Goal: Book appointment/travel/reservation

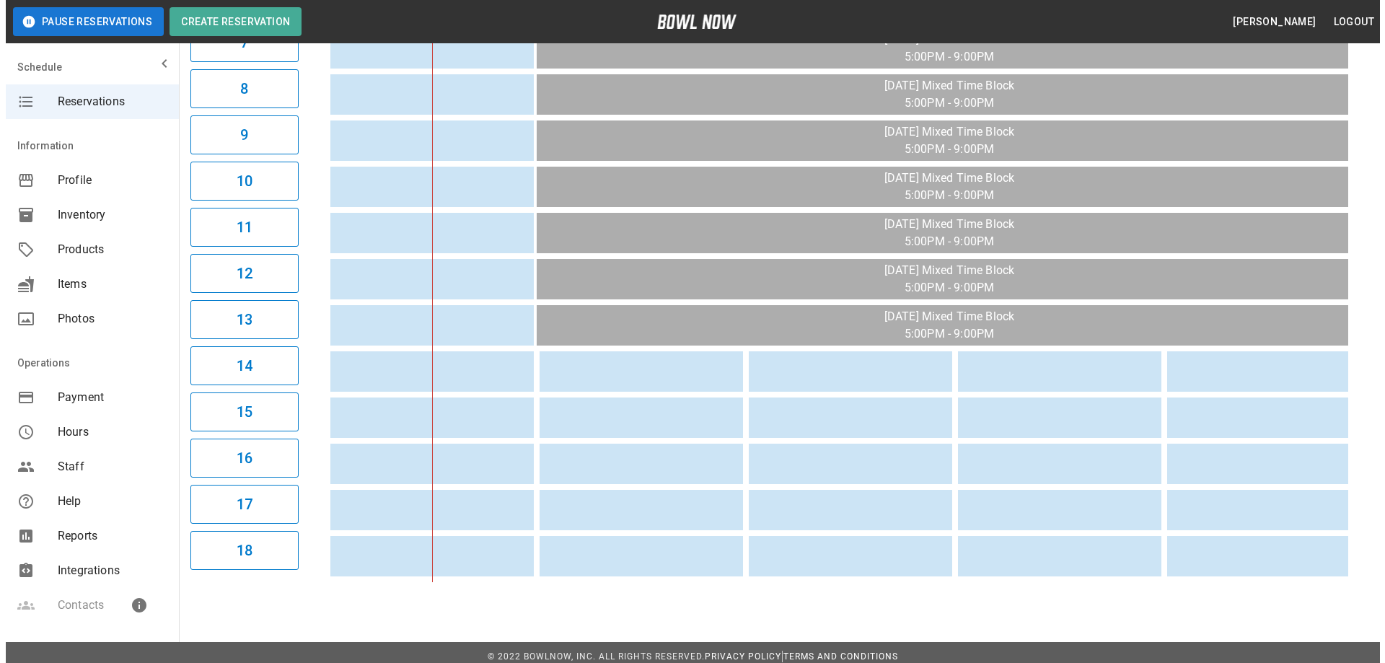
scroll to position [494, 0]
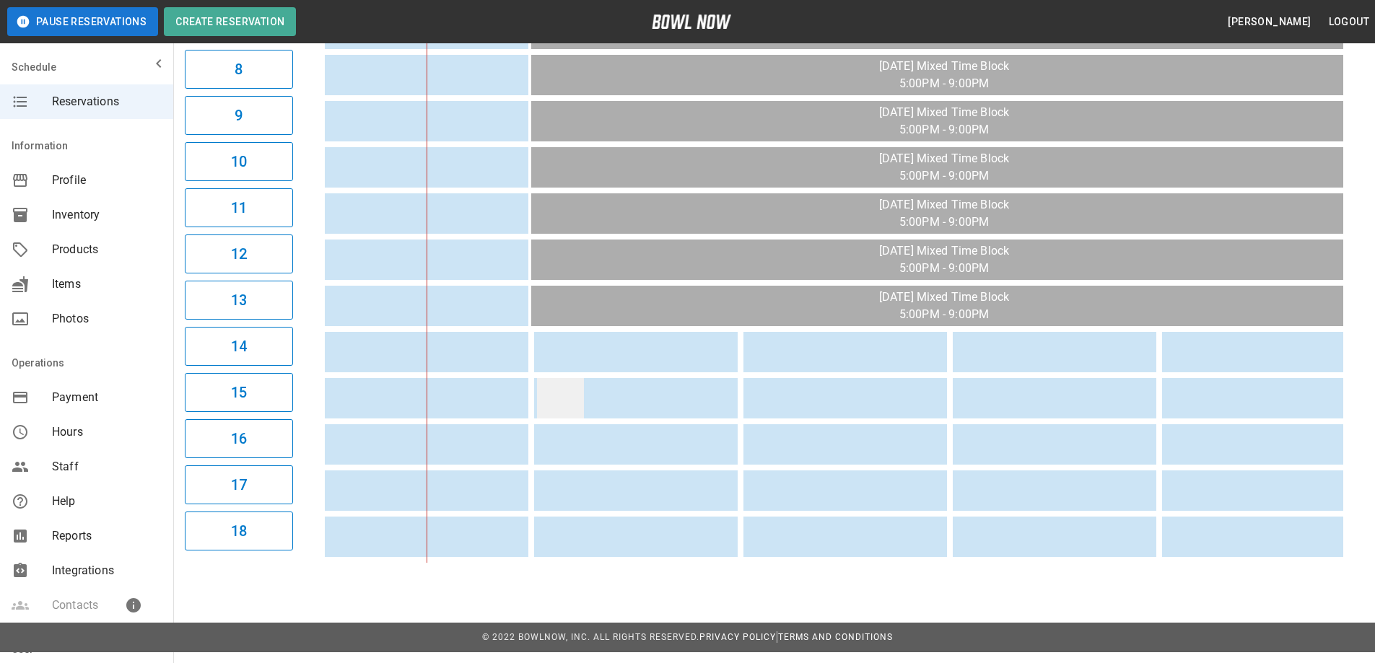
click at [547, 397] on td "sticky table" at bounding box center [560, 398] width 47 height 40
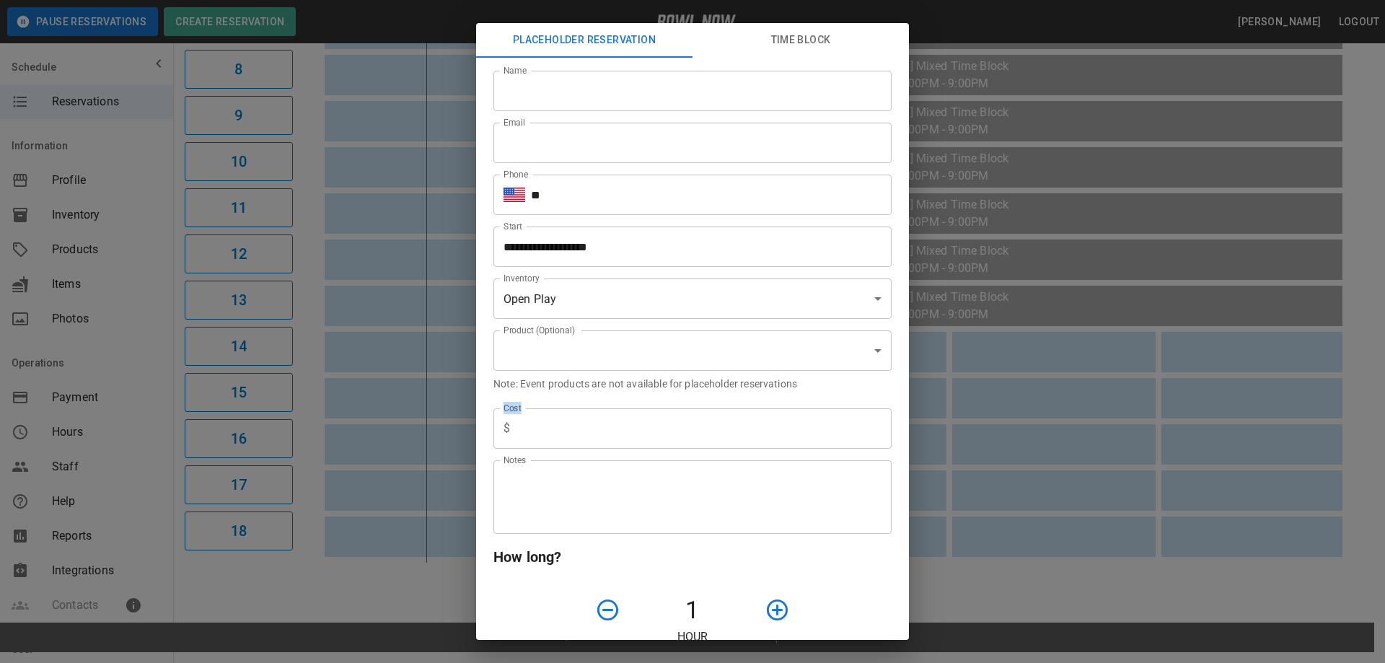
type input "**********"
click at [587, 88] on input "Name" at bounding box center [693, 91] width 398 height 40
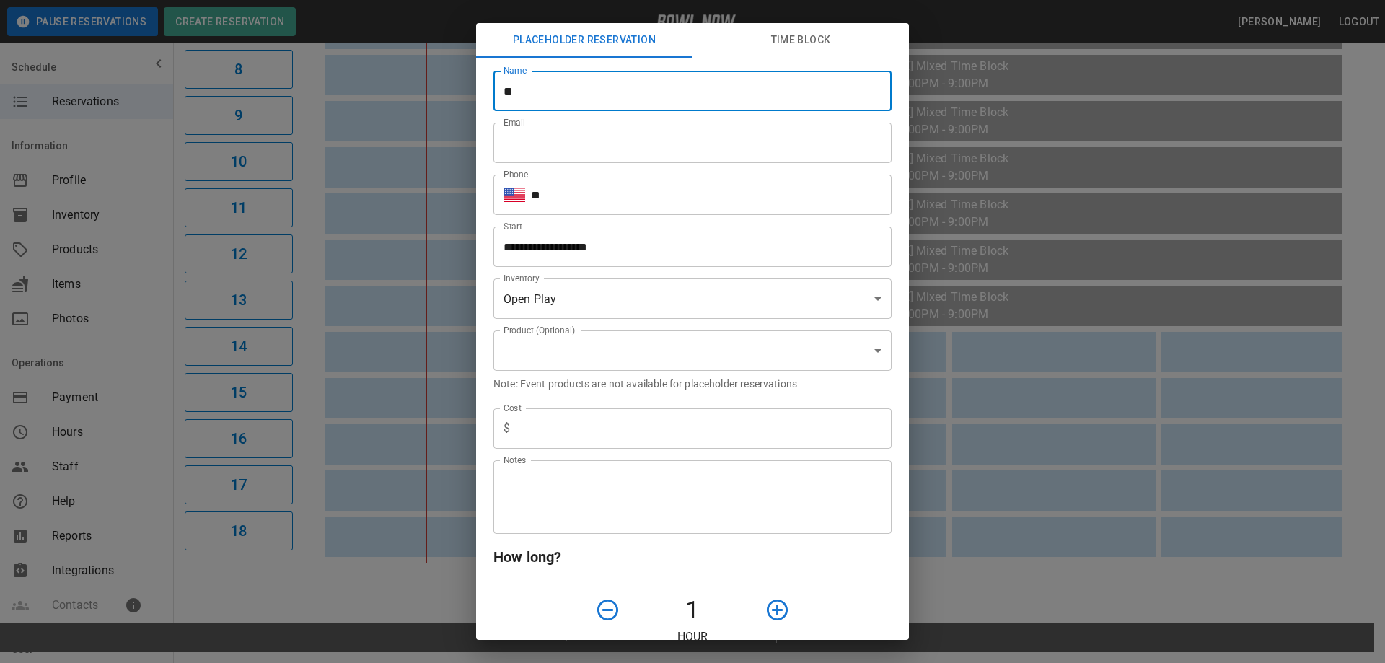
type input "*"
type input "**********"
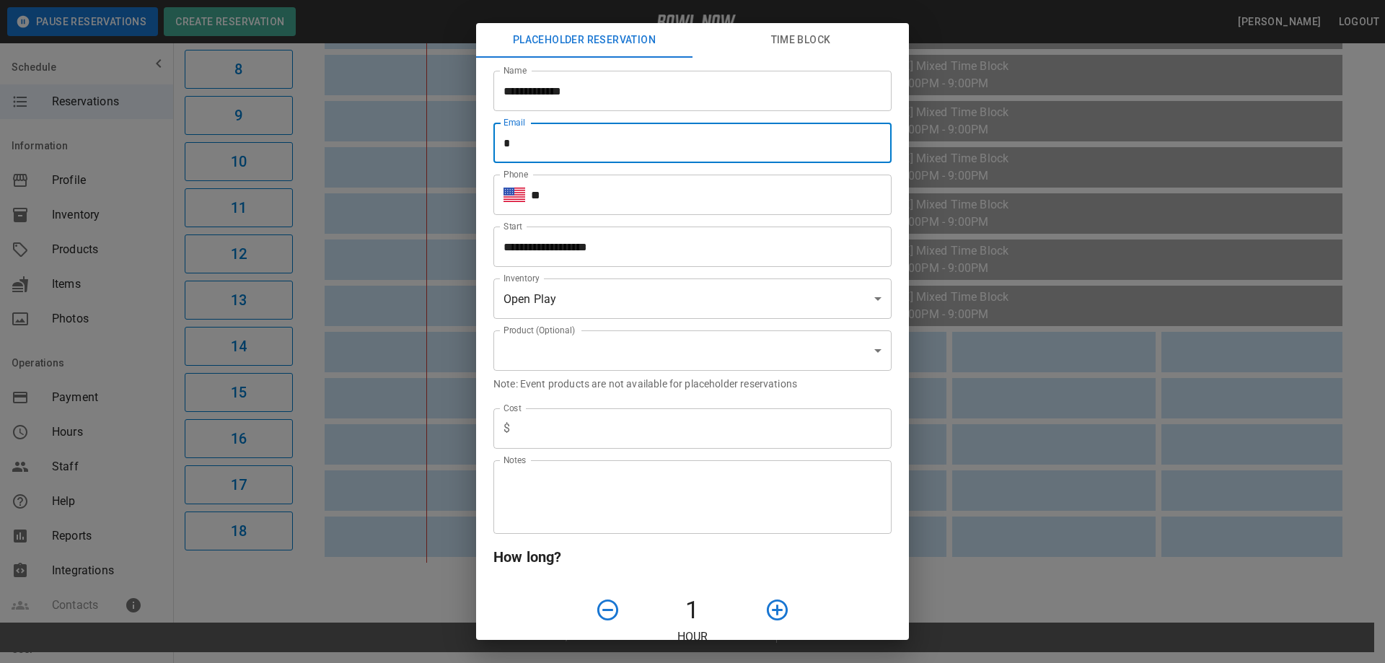
type input "**********"
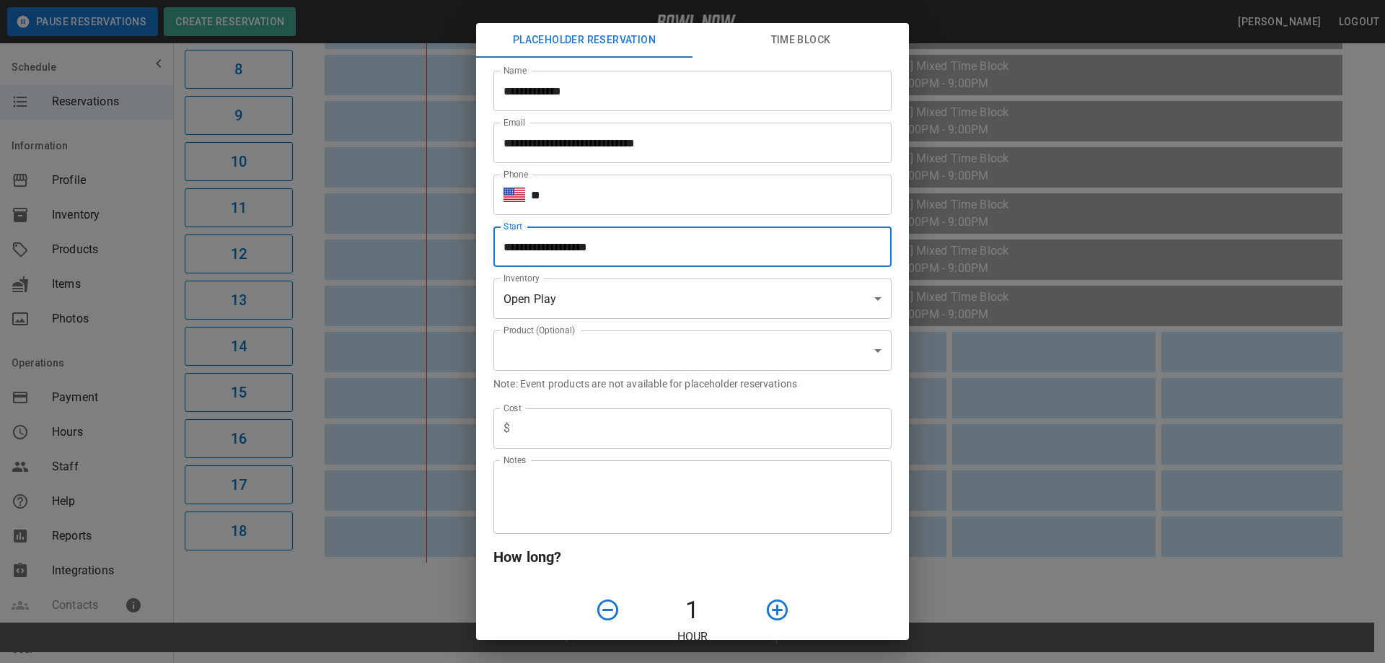
click at [576, 250] on input "**********" at bounding box center [688, 247] width 388 height 40
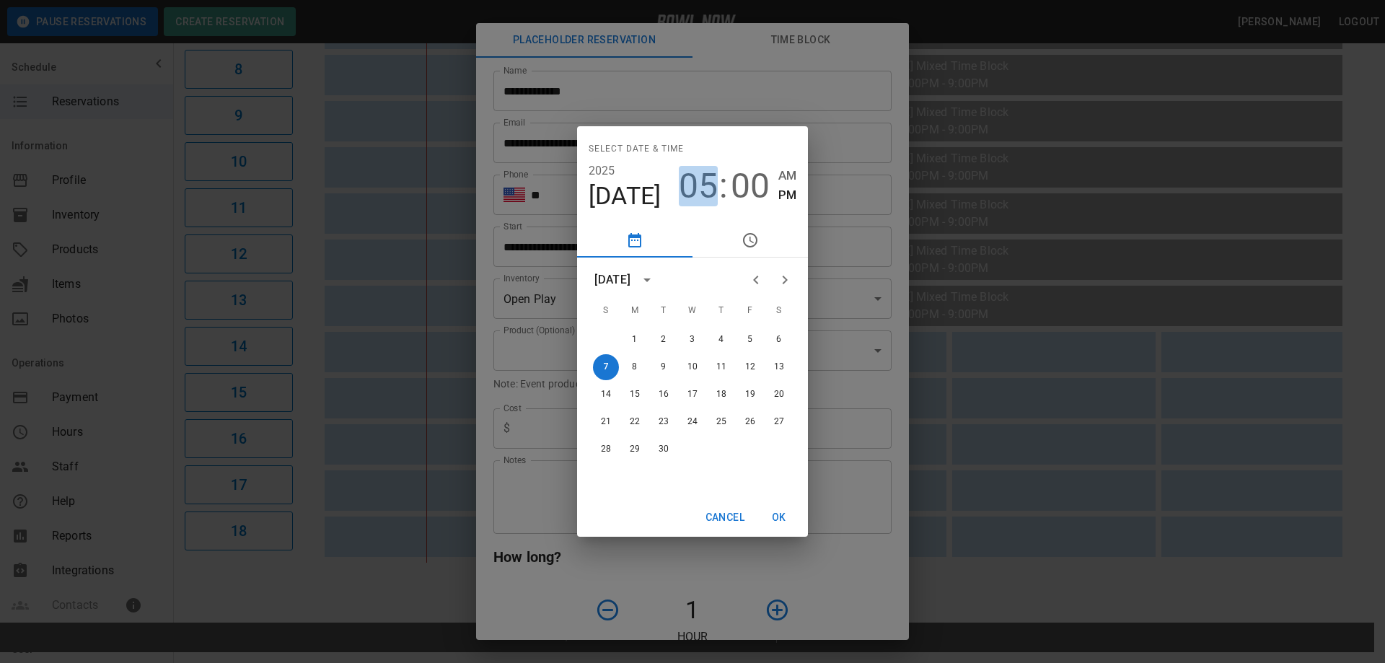
click at [711, 193] on span "05" at bounding box center [698, 186] width 39 height 40
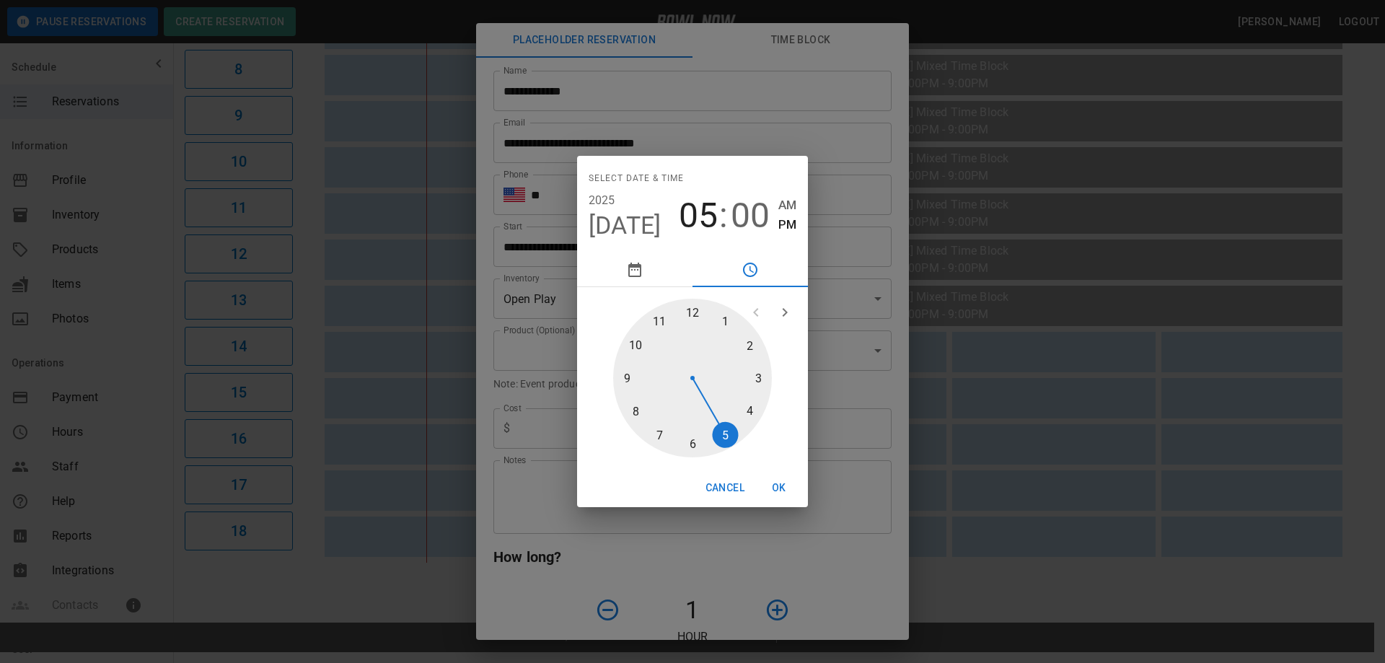
click at [693, 444] on div at bounding box center [692, 378] width 159 height 159
click at [760, 375] on div at bounding box center [692, 378] width 159 height 159
type input "**********"
click at [779, 490] on button "OK" at bounding box center [779, 488] width 46 height 27
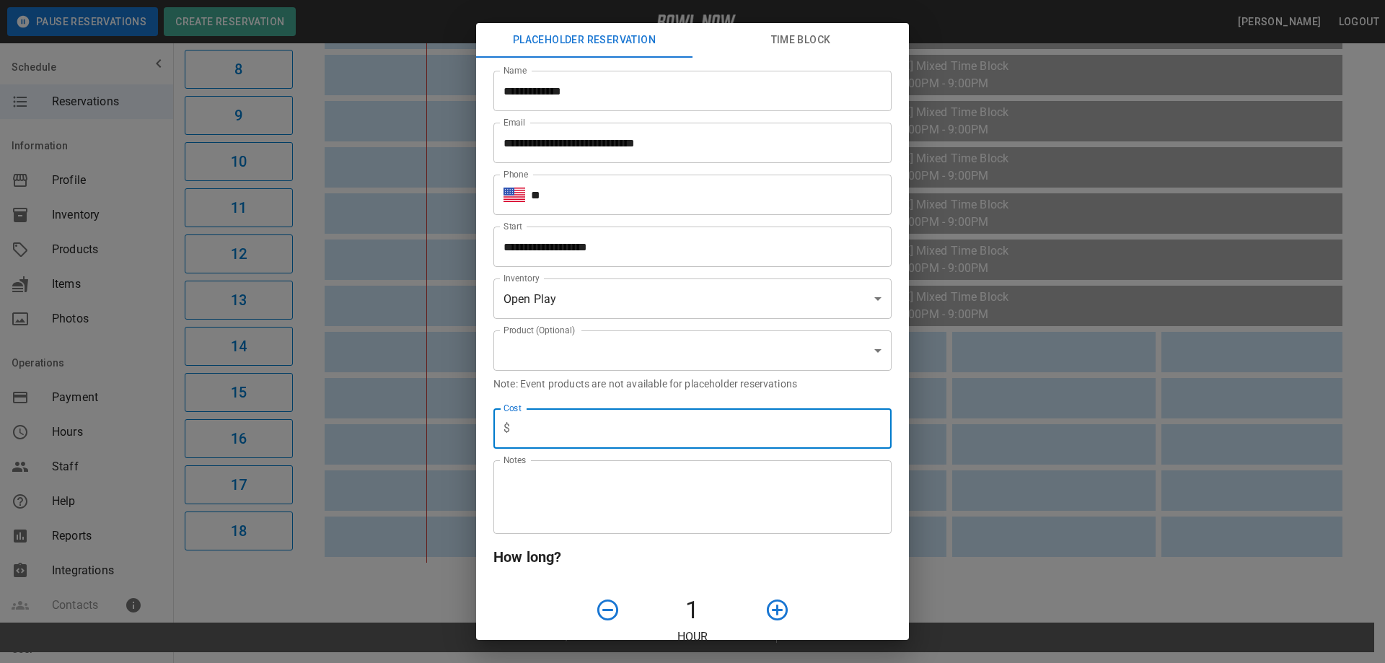
click at [579, 432] on input "text" at bounding box center [704, 428] width 376 height 40
type input "*"
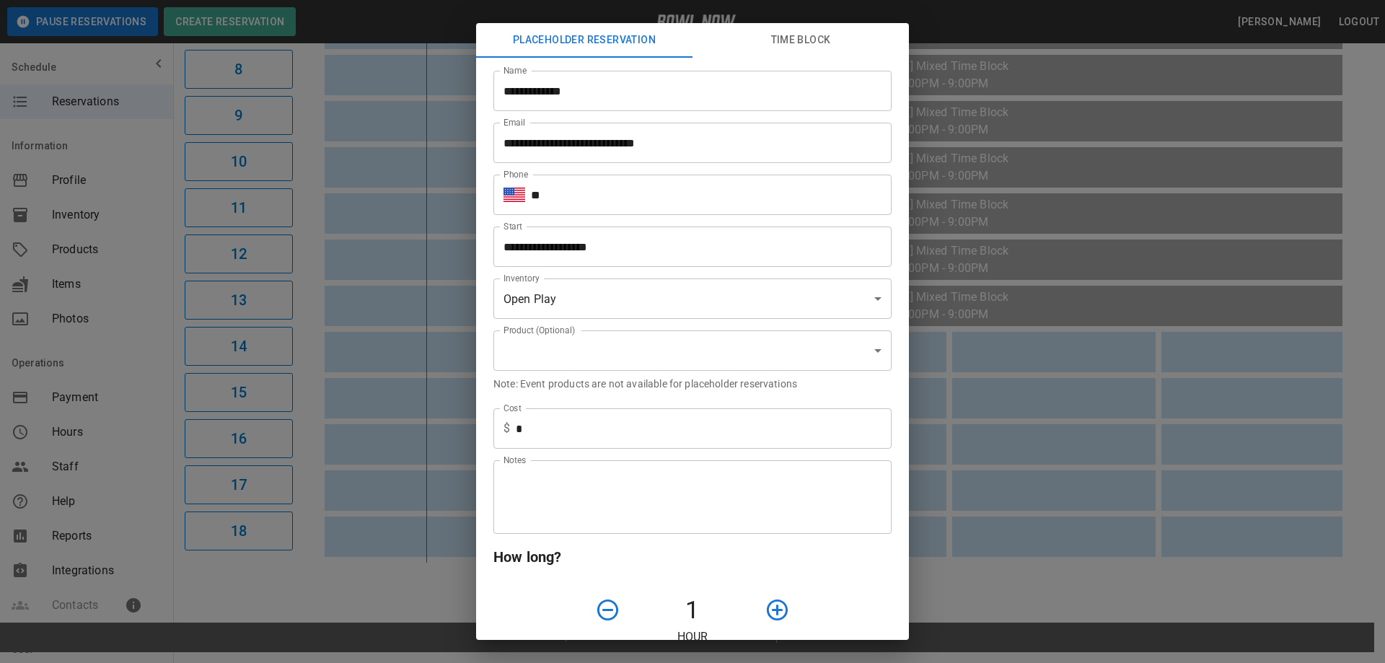
click at [806, 389] on p "Note: Event products are not available for placeholder reservations" at bounding box center [693, 384] width 398 height 14
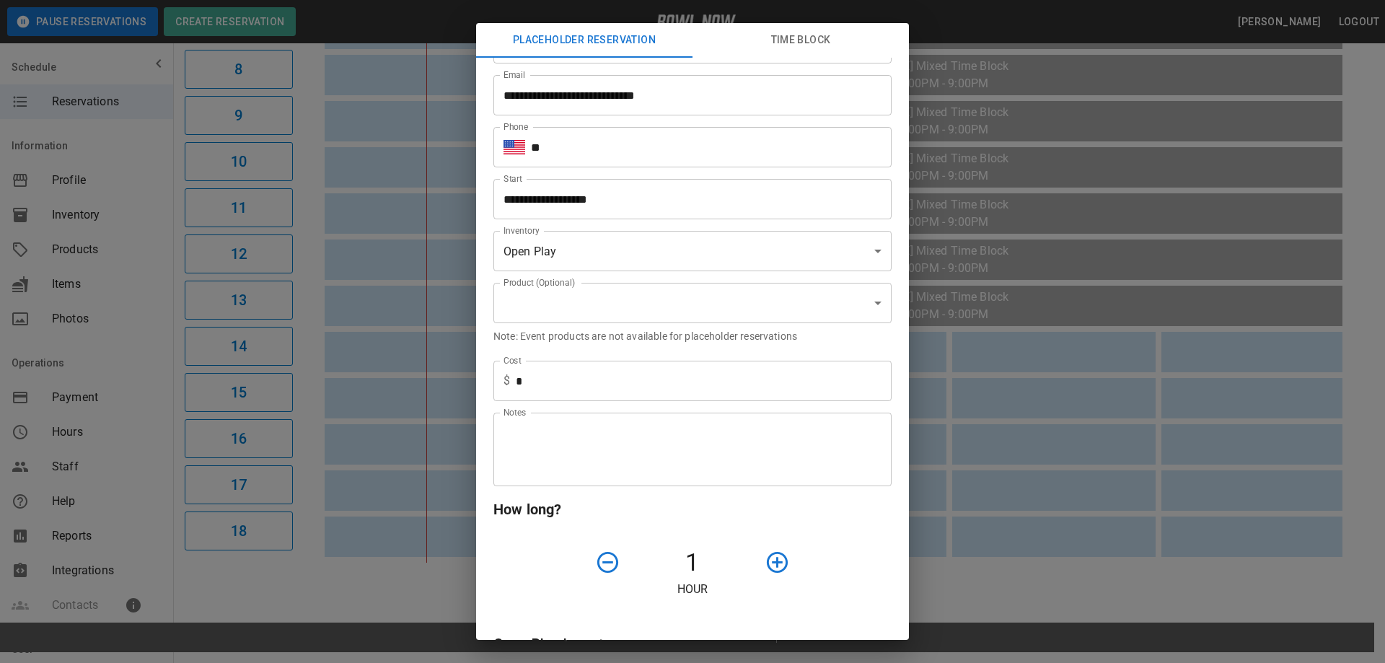
scroll to position [72, 0]
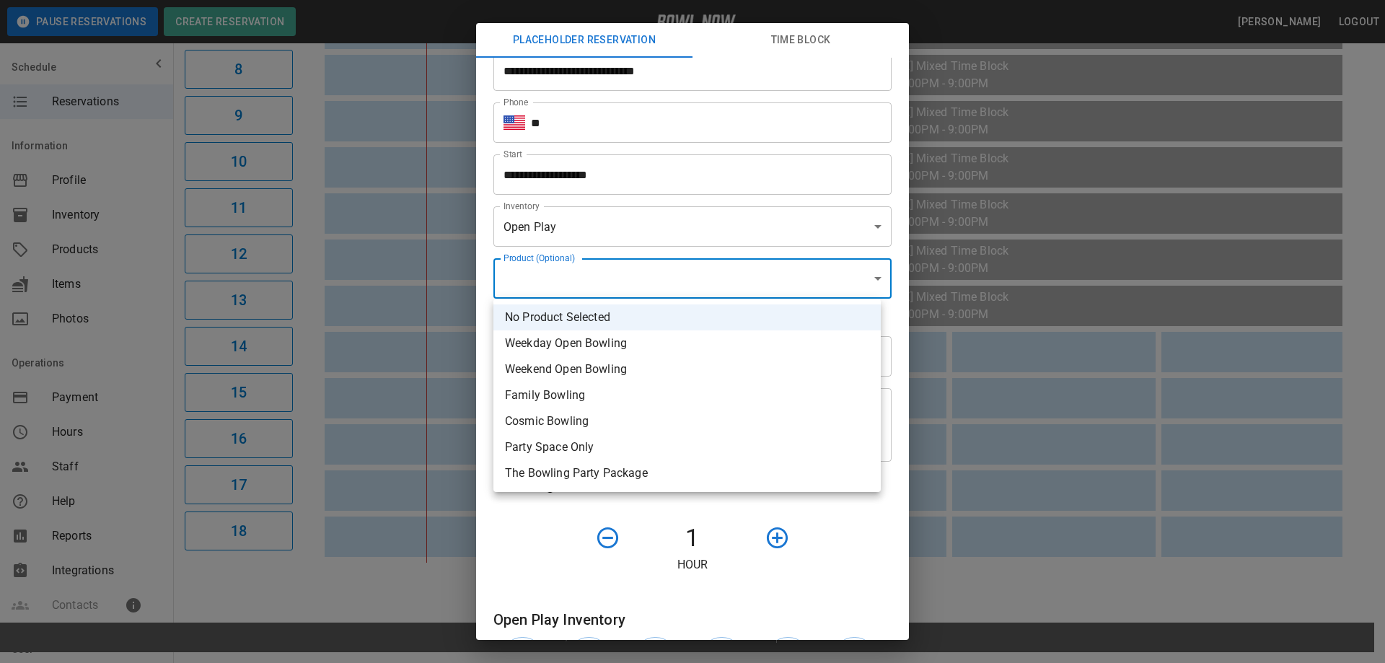
click at [888, 214] on div at bounding box center [692, 331] width 1385 height 663
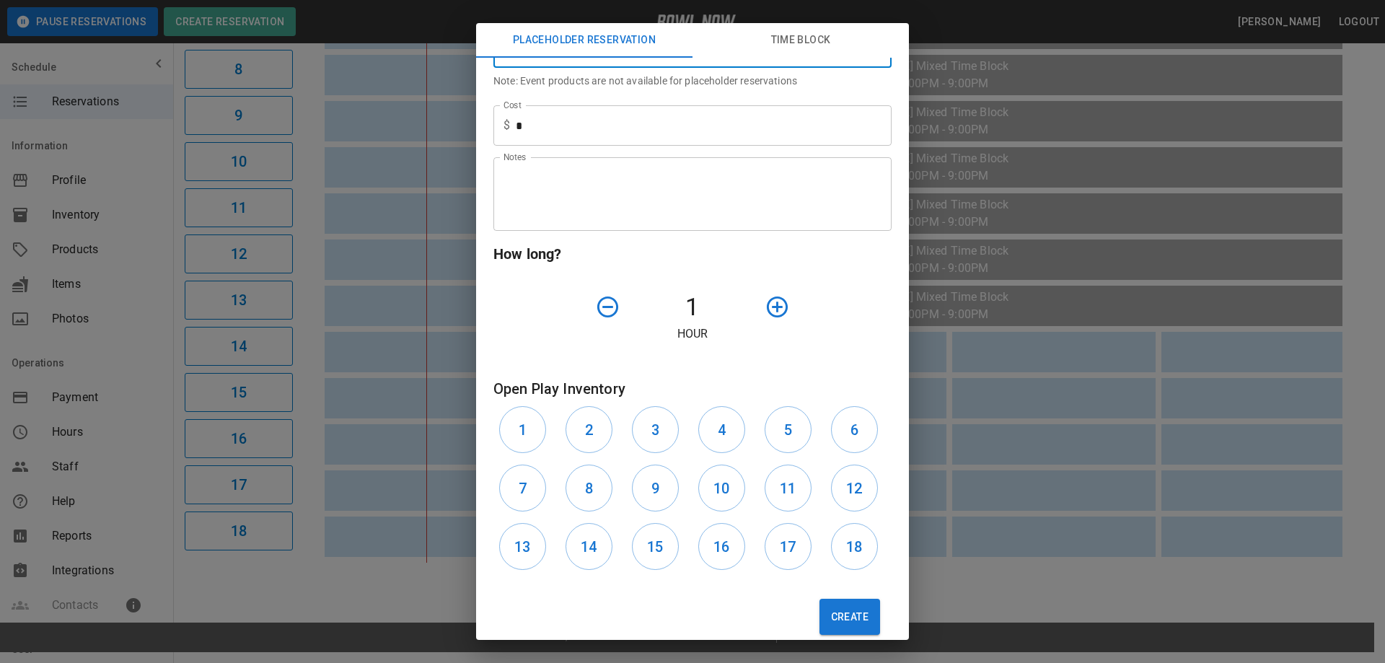
scroll to position [324, 0]
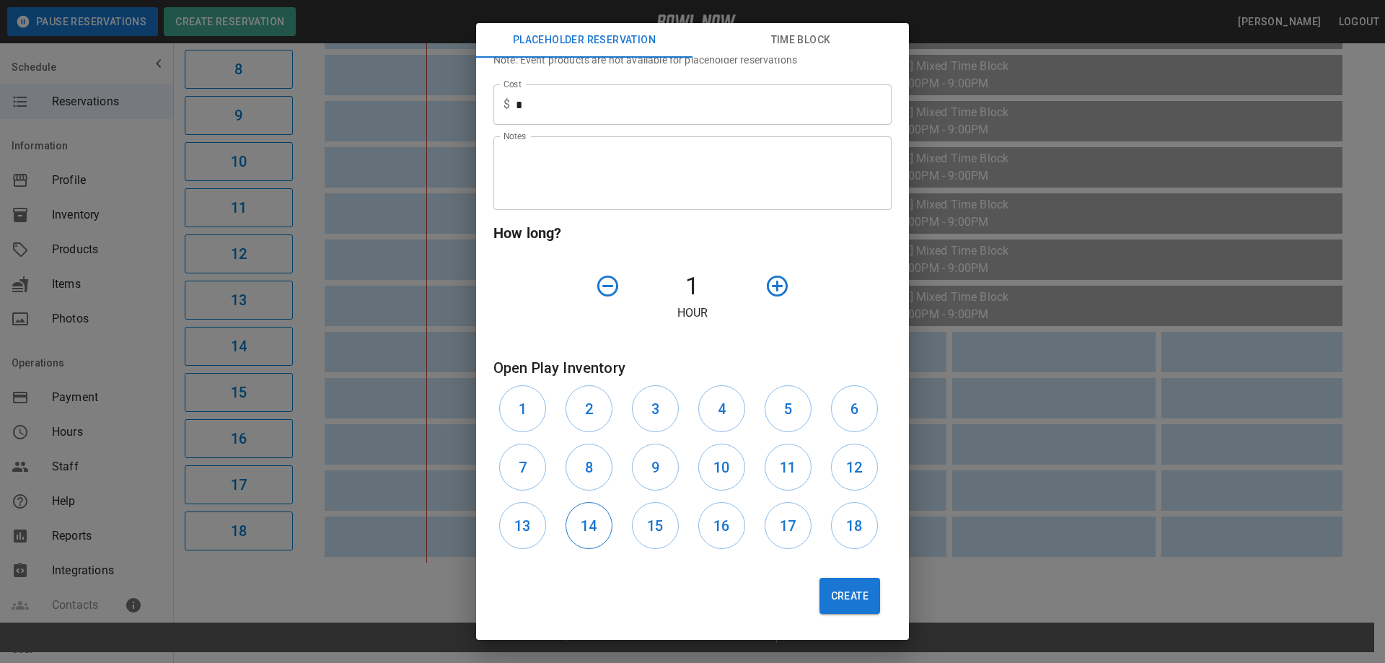
click at [586, 522] on h6 "14" at bounding box center [589, 525] width 16 height 23
click at [768, 287] on icon "button" at bounding box center [777, 285] width 25 height 25
click at [768, 288] on icon "button" at bounding box center [777, 285] width 25 height 25
click at [827, 607] on button "Create" at bounding box center [850, 596] width 61 height 36
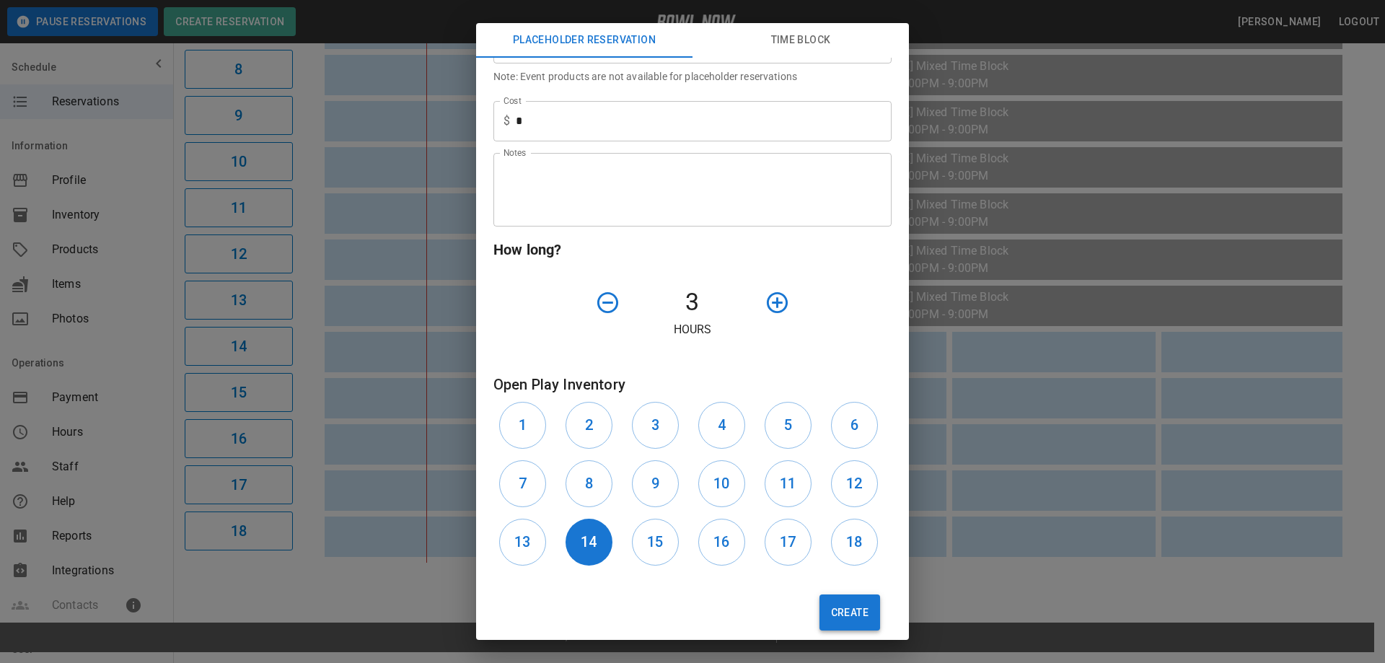
scroll to position [341, 0]
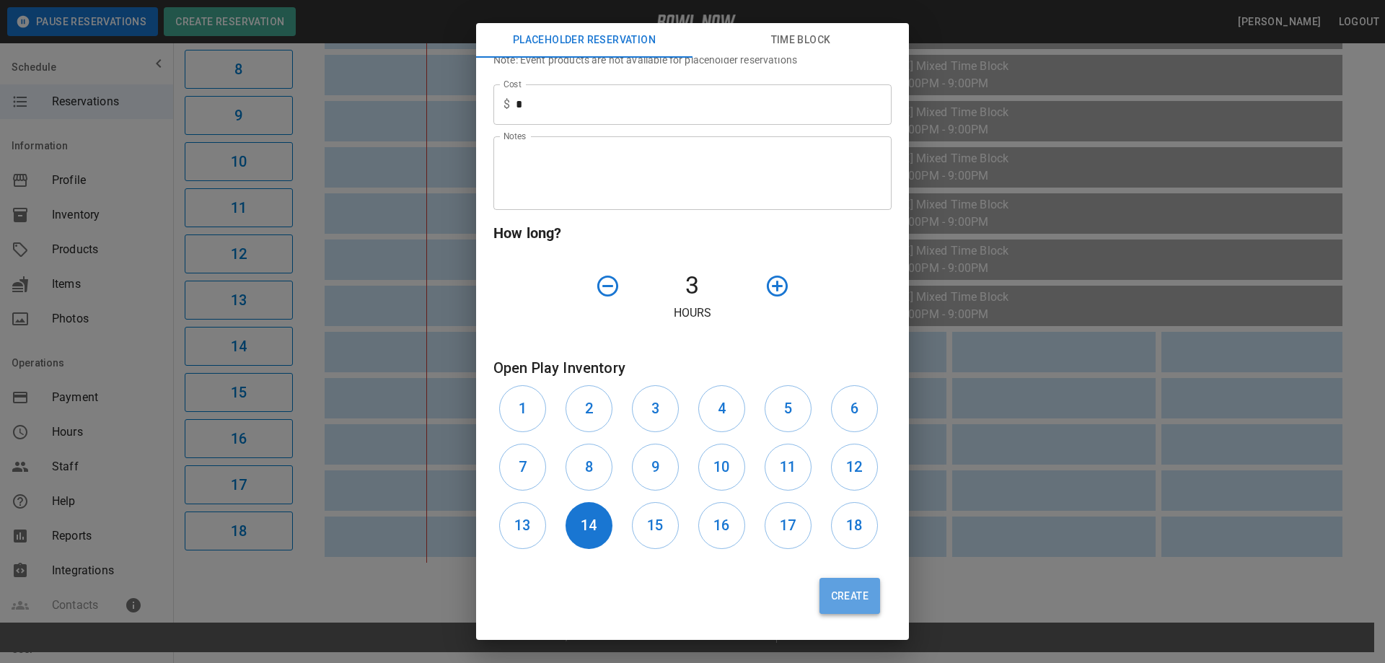
click at [833, 598] on button "Create" at bounding box center [850, 596] width 61 height 36
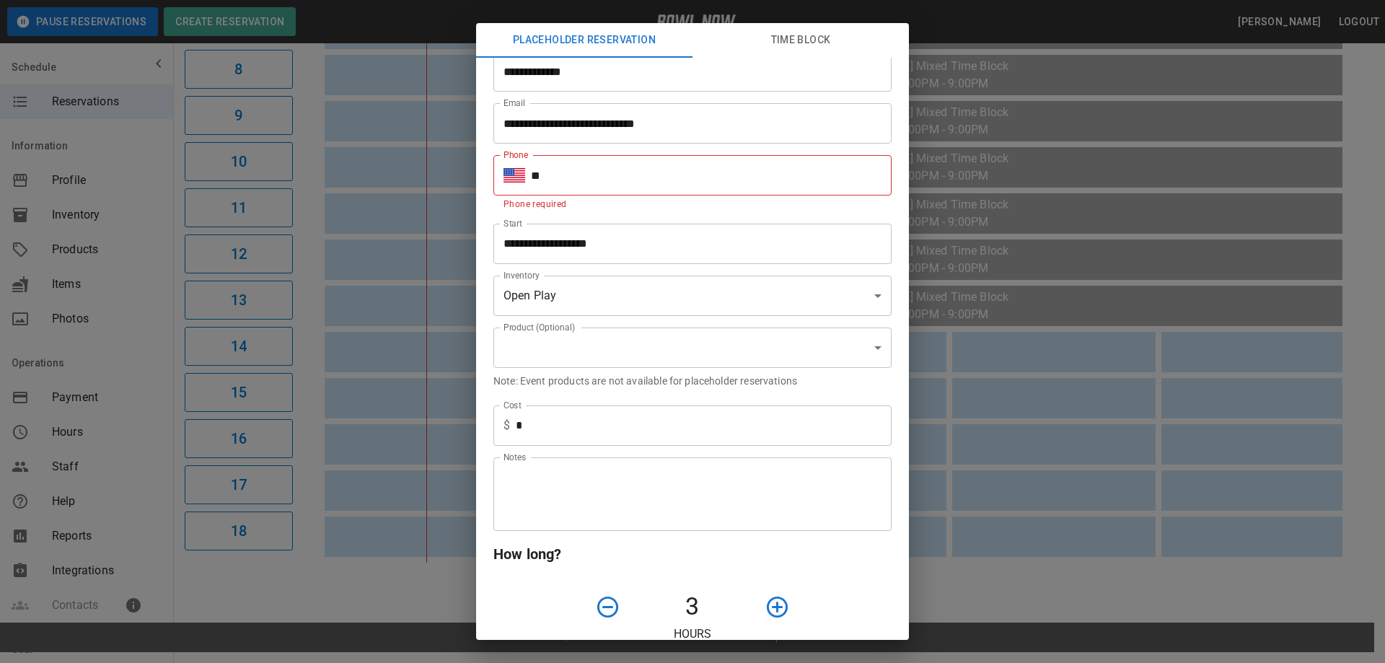
scroll to position [0, 0]
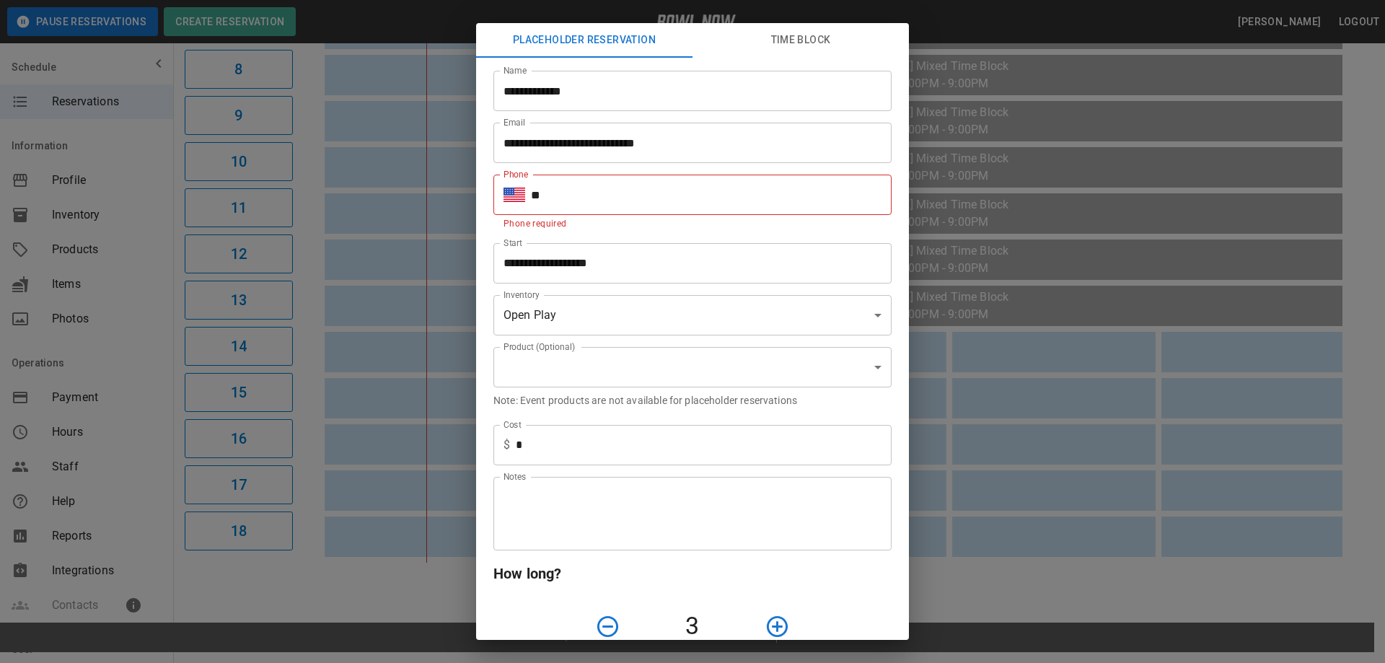
click at [636, 203] on input "**" at bounding box center [711, 195] width 361 height 40
type input "**********"
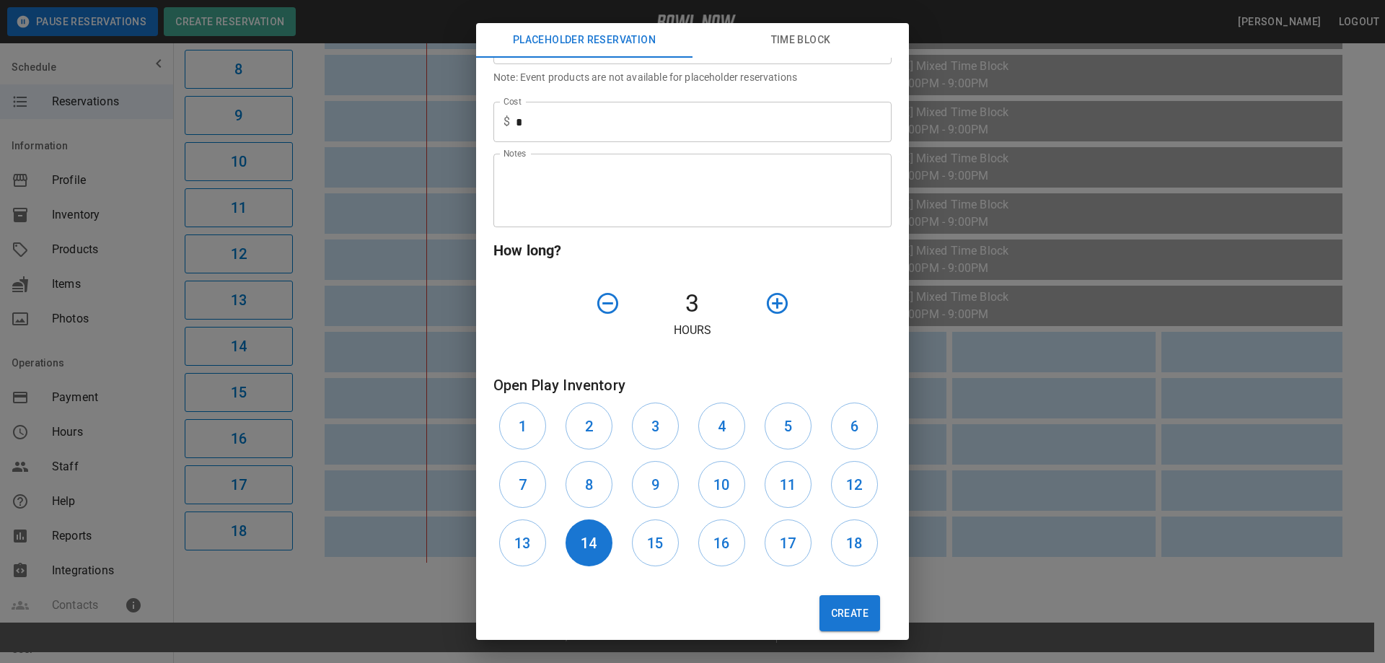
scroll to position [324, 0]
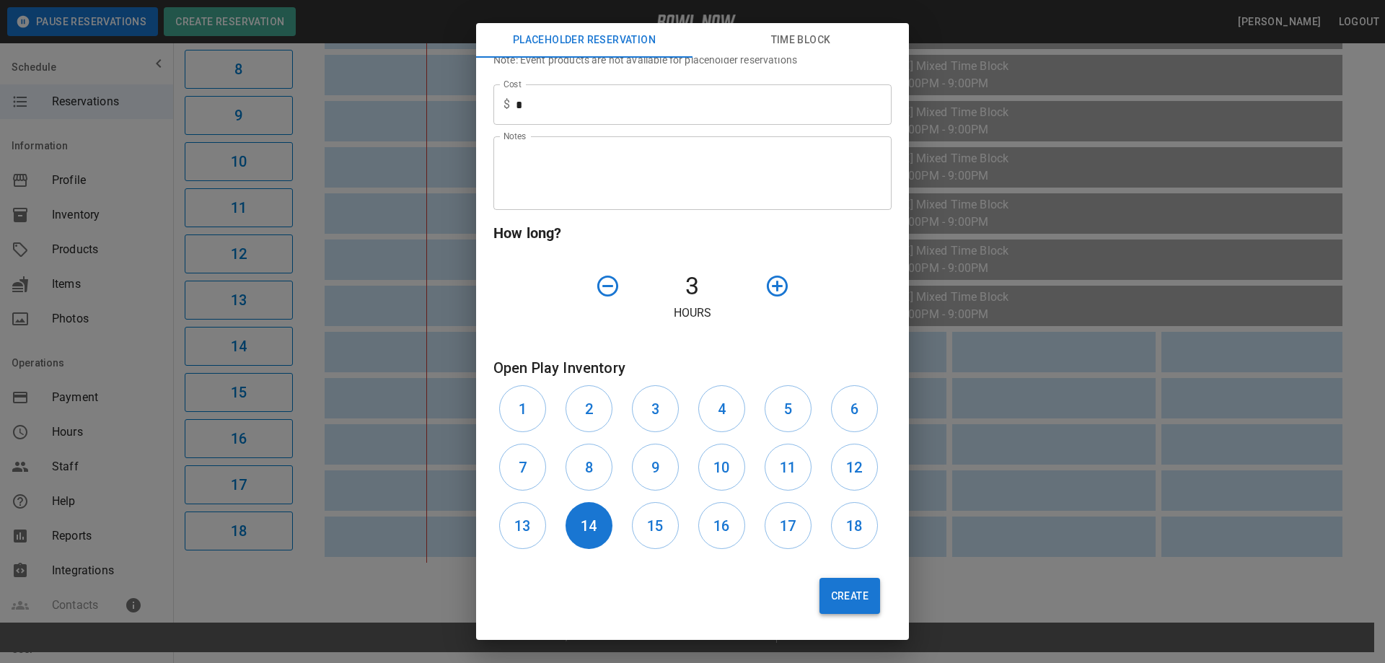
click at [841, 587] on button "Create" at bounding box center [850, 596] width 61 height 36
type input "**********"
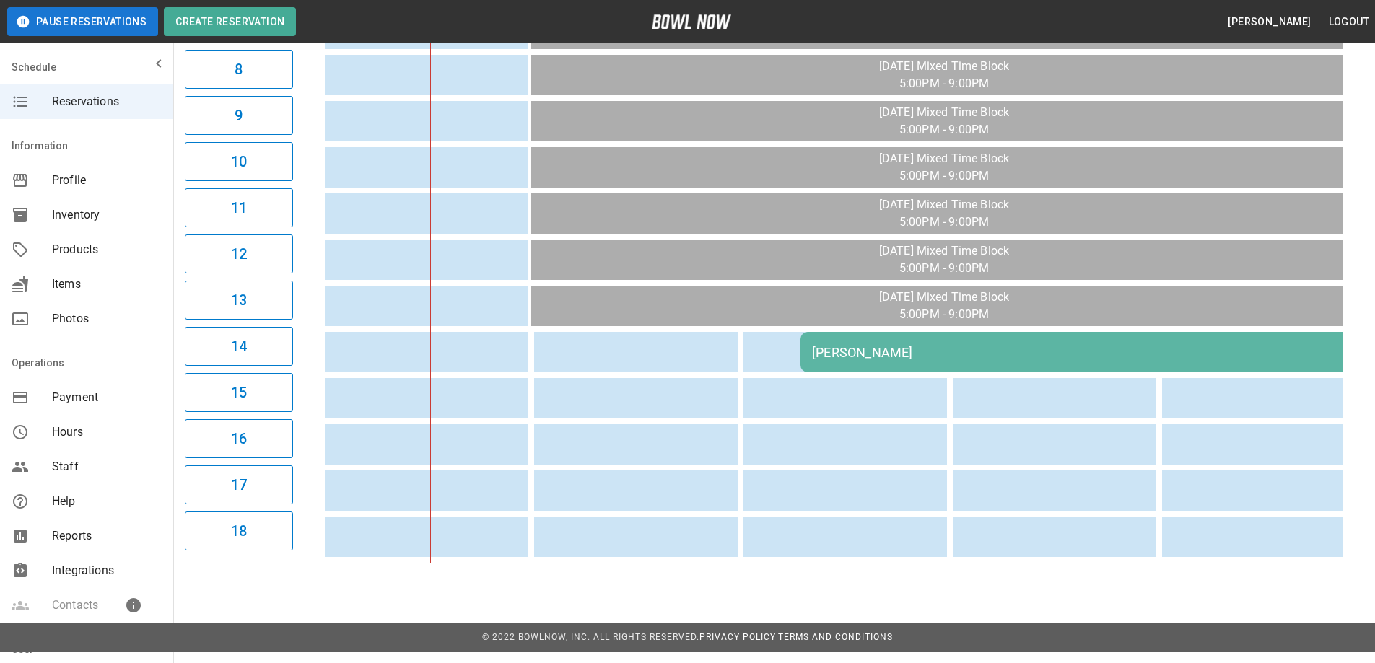
drag, startPoint x: 904, startPoint y: 356, endPoint x: 905, endPoint y: 408, distance: 52.0
click at [905, 408] on table "[PERSON_NAME]" at bounding box center [850, 121] width 1481 height 884
click at [849, 354] on div "[PERSON_NAME]" at bounding box center [1113, 352] width 603 height 15
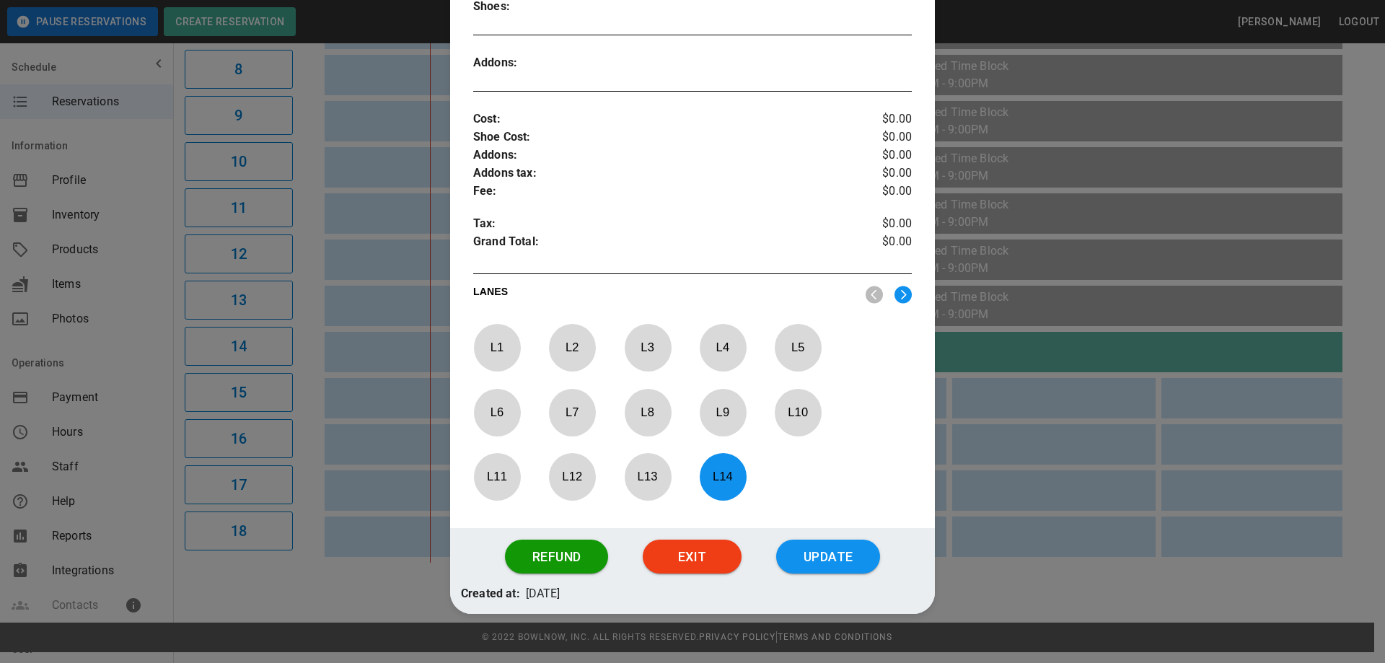
scroll to position [456, 0]
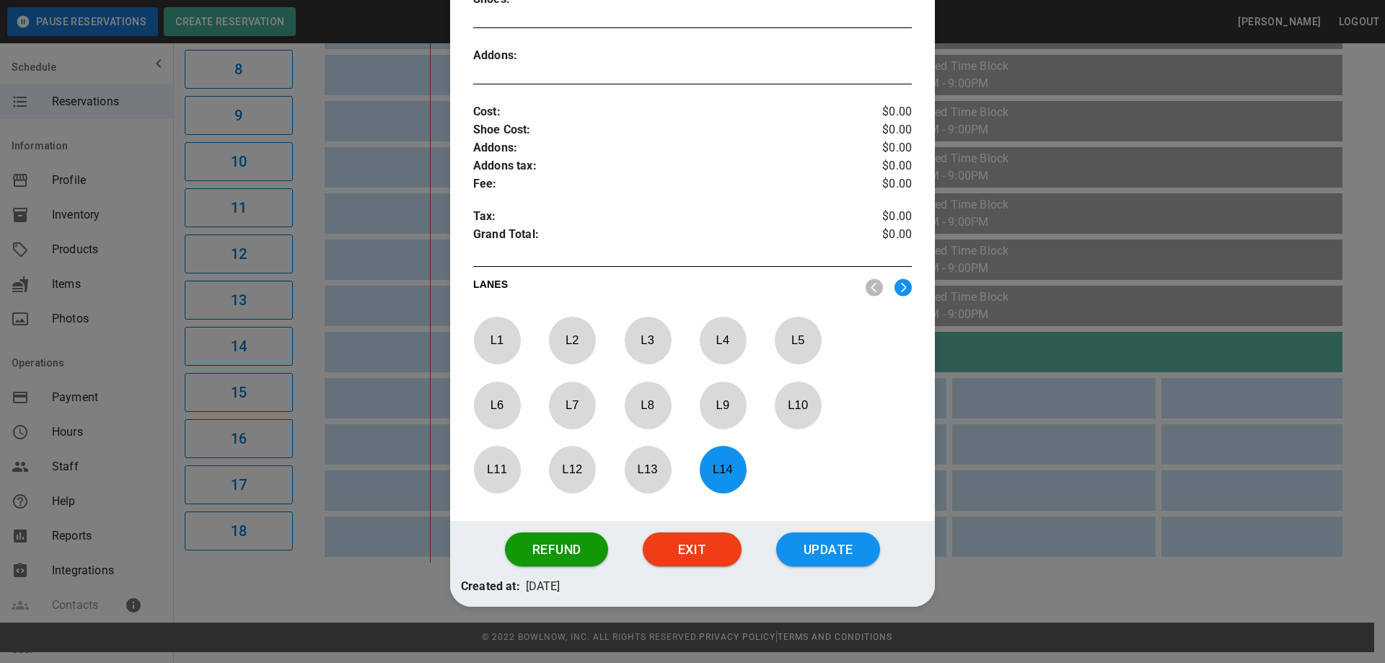
click at [898, 285] on img at bounding box center [903, 288] width 17 height 18
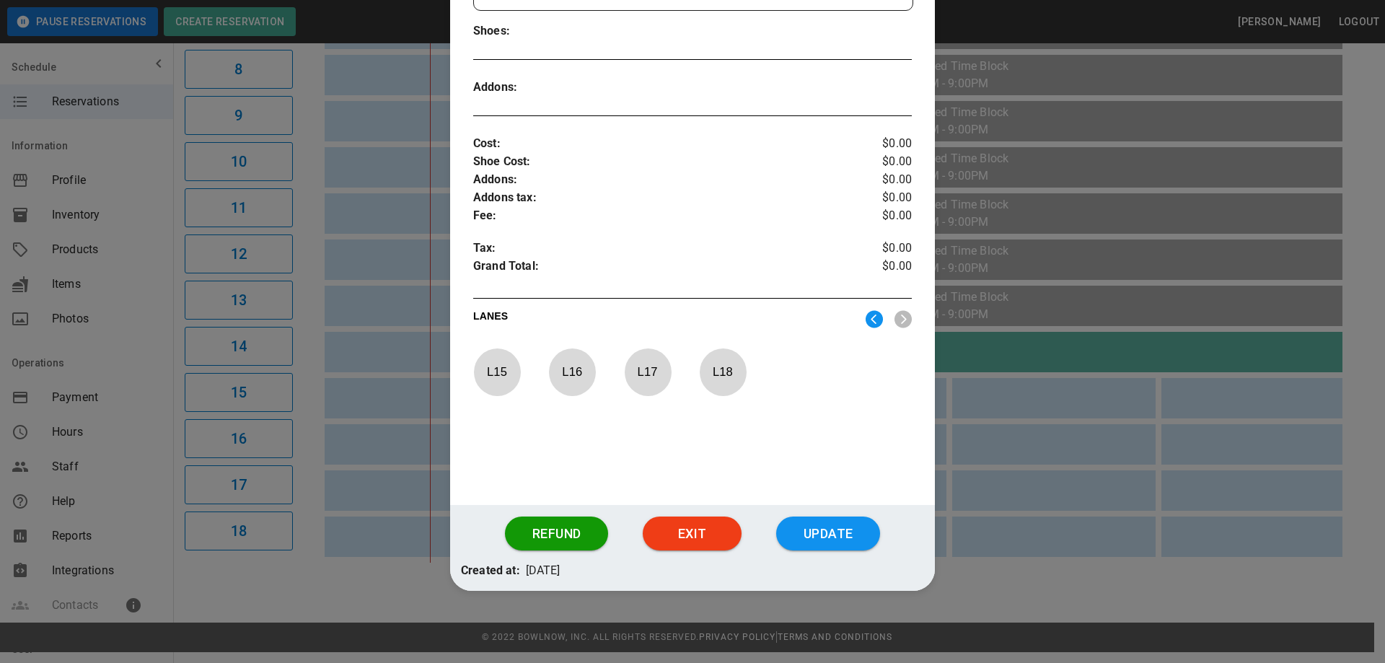
click at [493, 362] on p "L 15" at bounding box center [497, 372] width 48 height 34
click at [868, 313] on img at bounding box center [874, 319] width 17 height 18
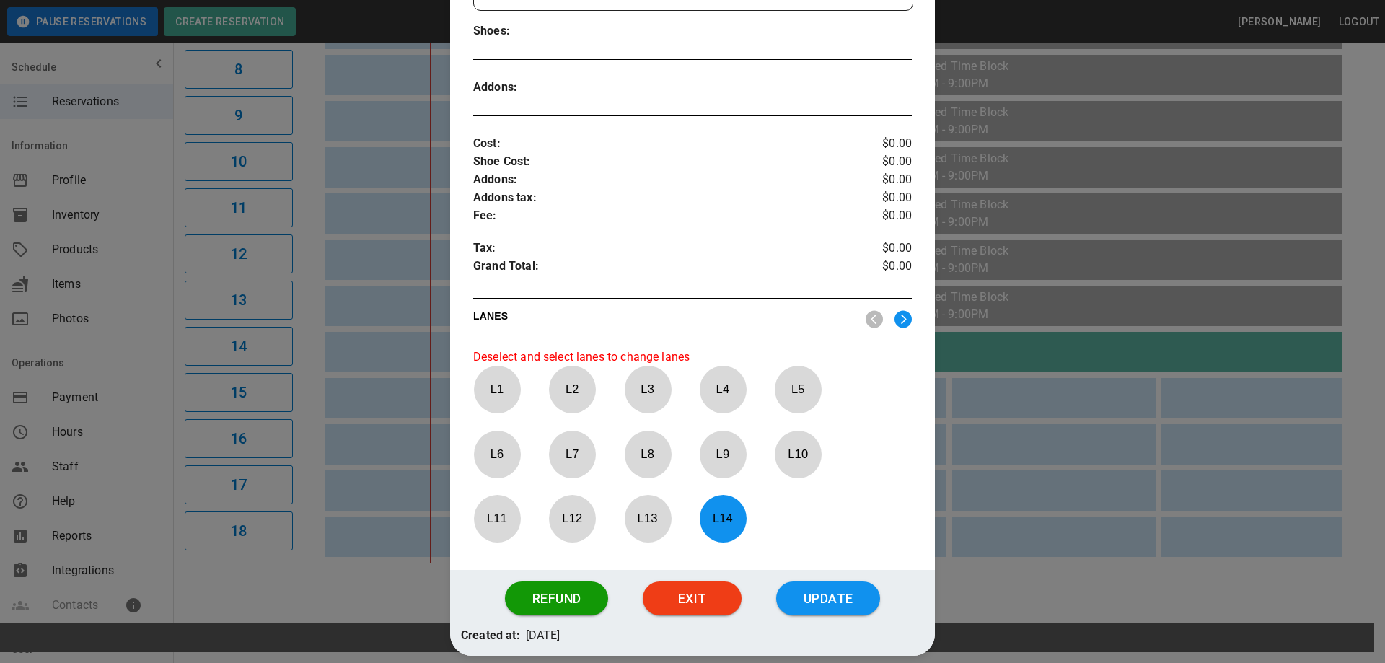
scroll to position [456, 0]
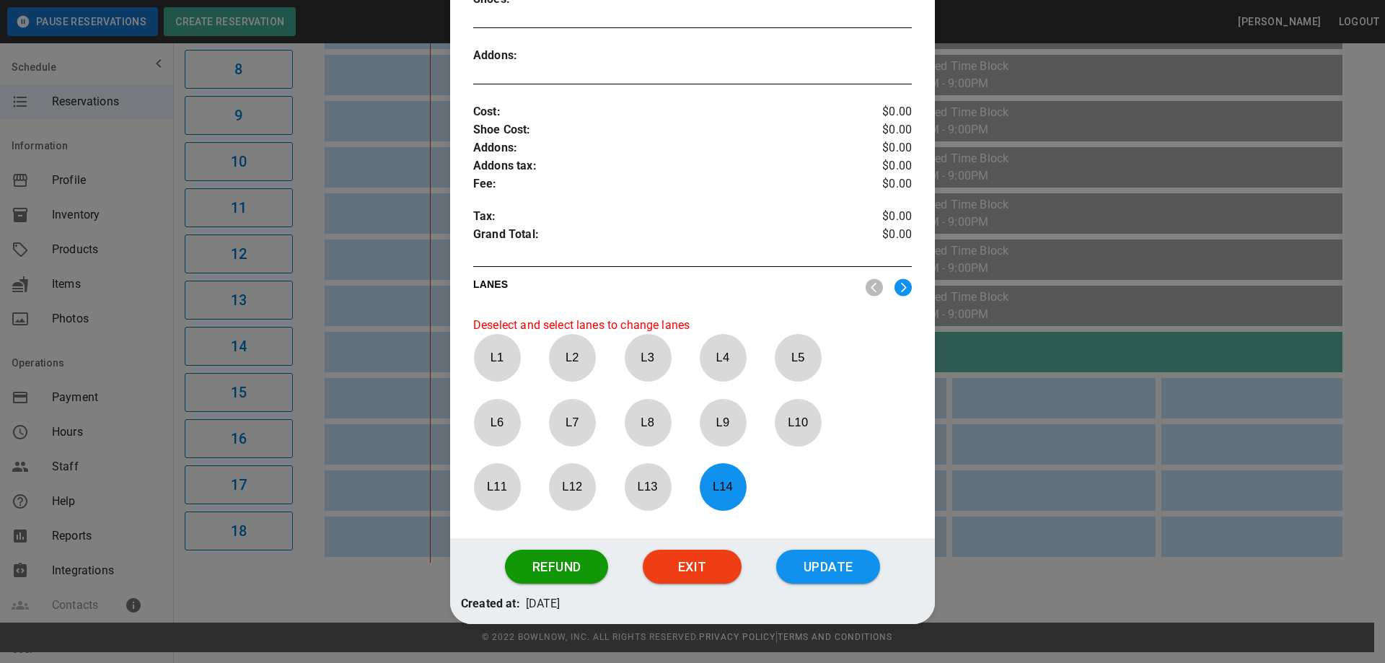
click at [716, 485] on p "L 14" at bounding box center [723, 487] width 48 height 34
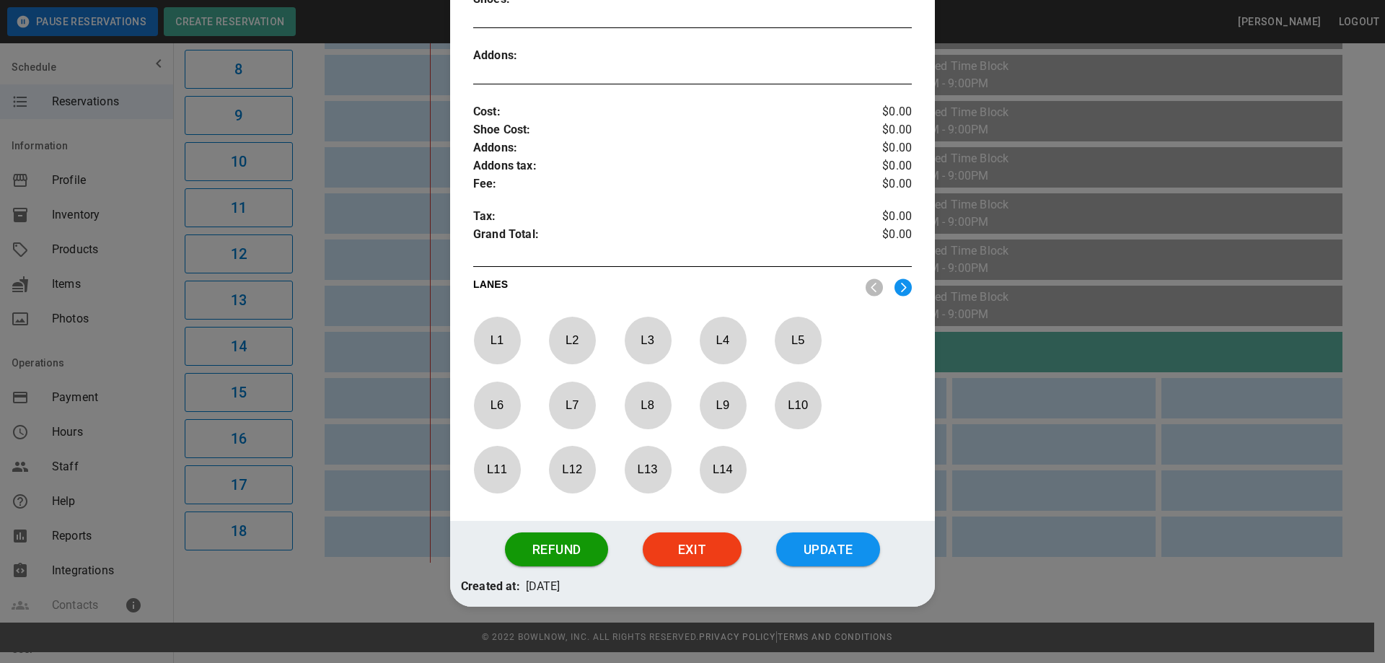
click at [895, 292] on img at bounding box center [903, 288] width 17 height 18
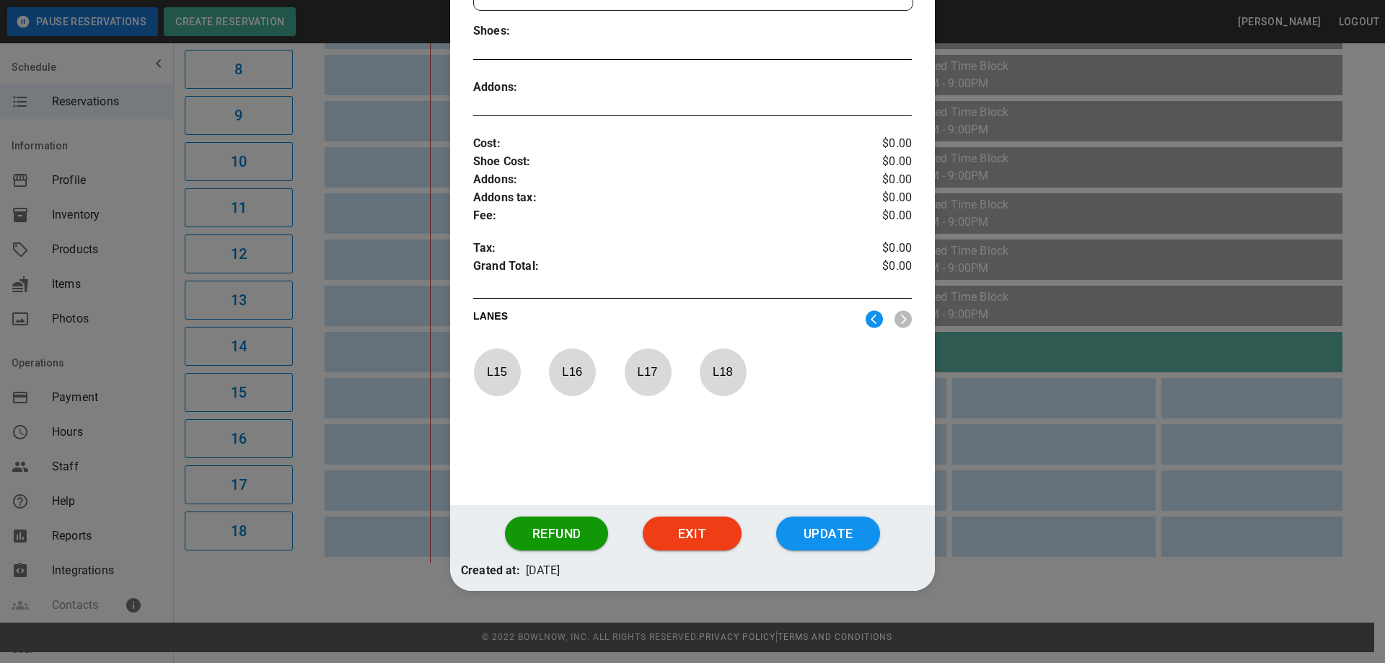
scroll to position [424, 0]
click at [488, 379] on p "L 15" at bounding box center [497, 372] width 48 height 34
click at [815, 541] on button "Update" at bounding box center [828, 534] width 104 height 35
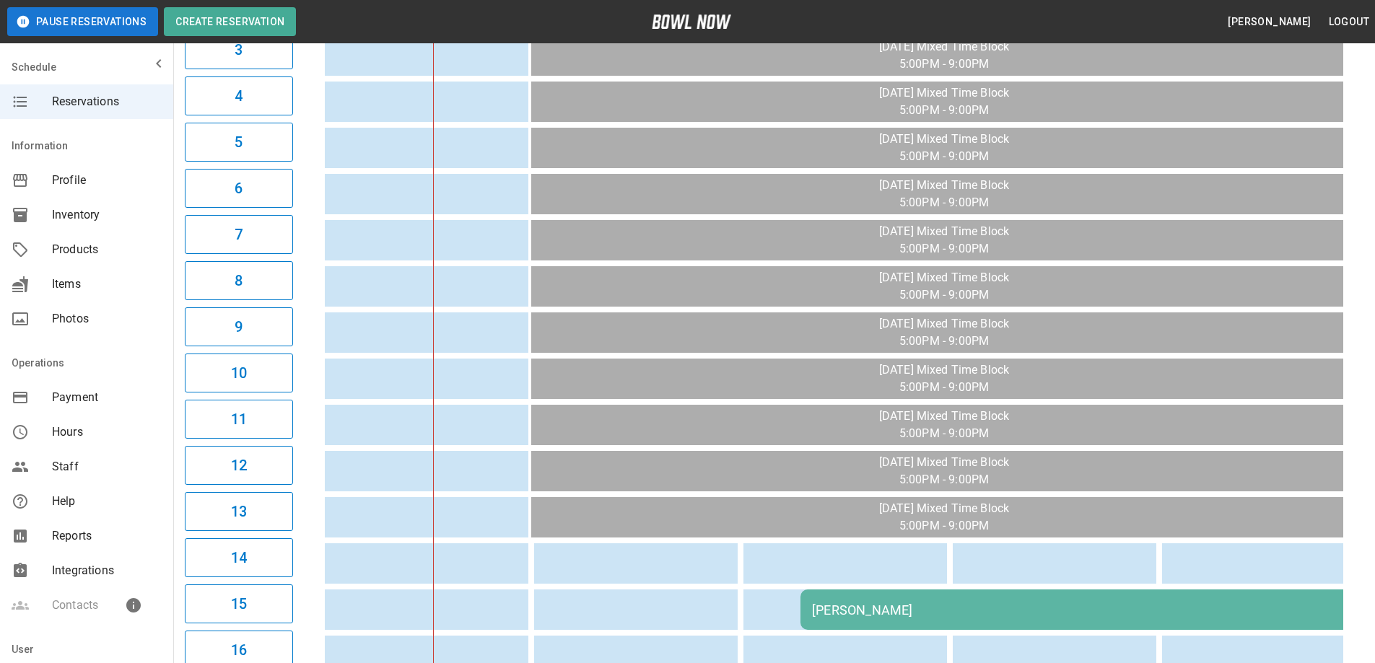
scroll to position [289, 0]
